Goal: Transaction & Acquisition: Purchase product/service

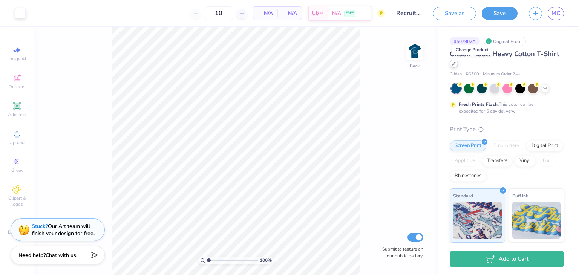
click at [458, 66] on div at bounding box center [454, 64] width 8 height 8
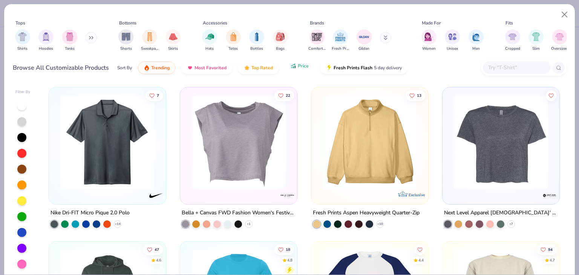
click at [299, 70] on button "Price" at bounding box center [300, 66] width 30 height 13
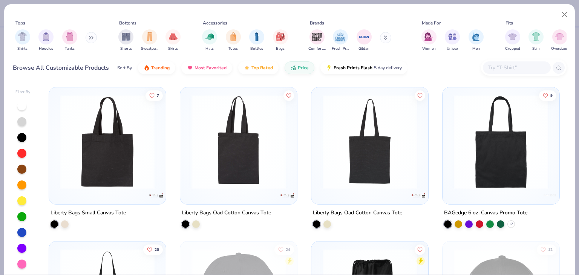
click at [503, 69] on input "text" at bounding box center [516, 67] width 58 height 9
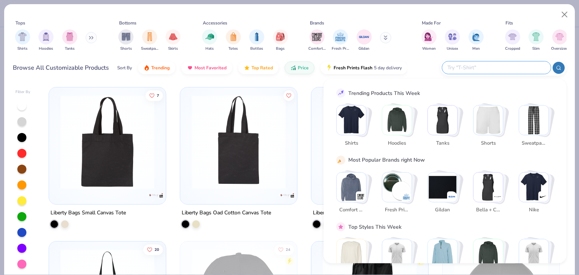
click at [348, 123] on img "Stack Card Button Shirts" at bounding box center [351, 120] width 29 height 29
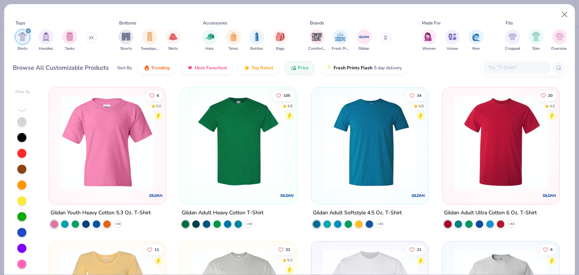
click at [262, 142] on img at bounding box center [239, 142] width 102 height 94
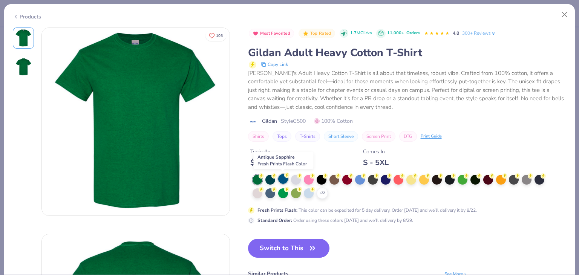
click at [283, 181] on div at bounding box center [283, 179] width 10 height 10
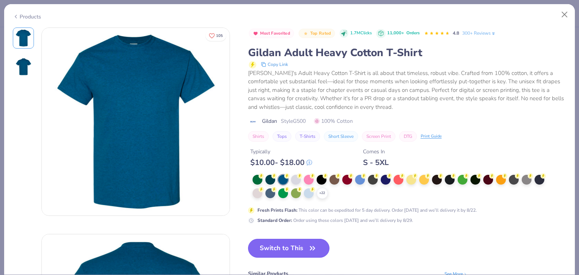
click at [302, 248] on button "Switch to This" at bounding box center [289, 248] width 82 height 19
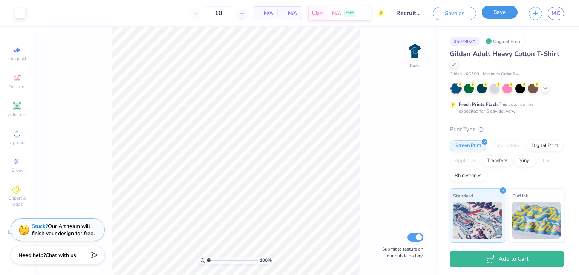
click at [491, 17] on button "Save" at bounding box center [500, 12] width 36 height 13
